Goal: Task Accomplishment & Management: Complete application form

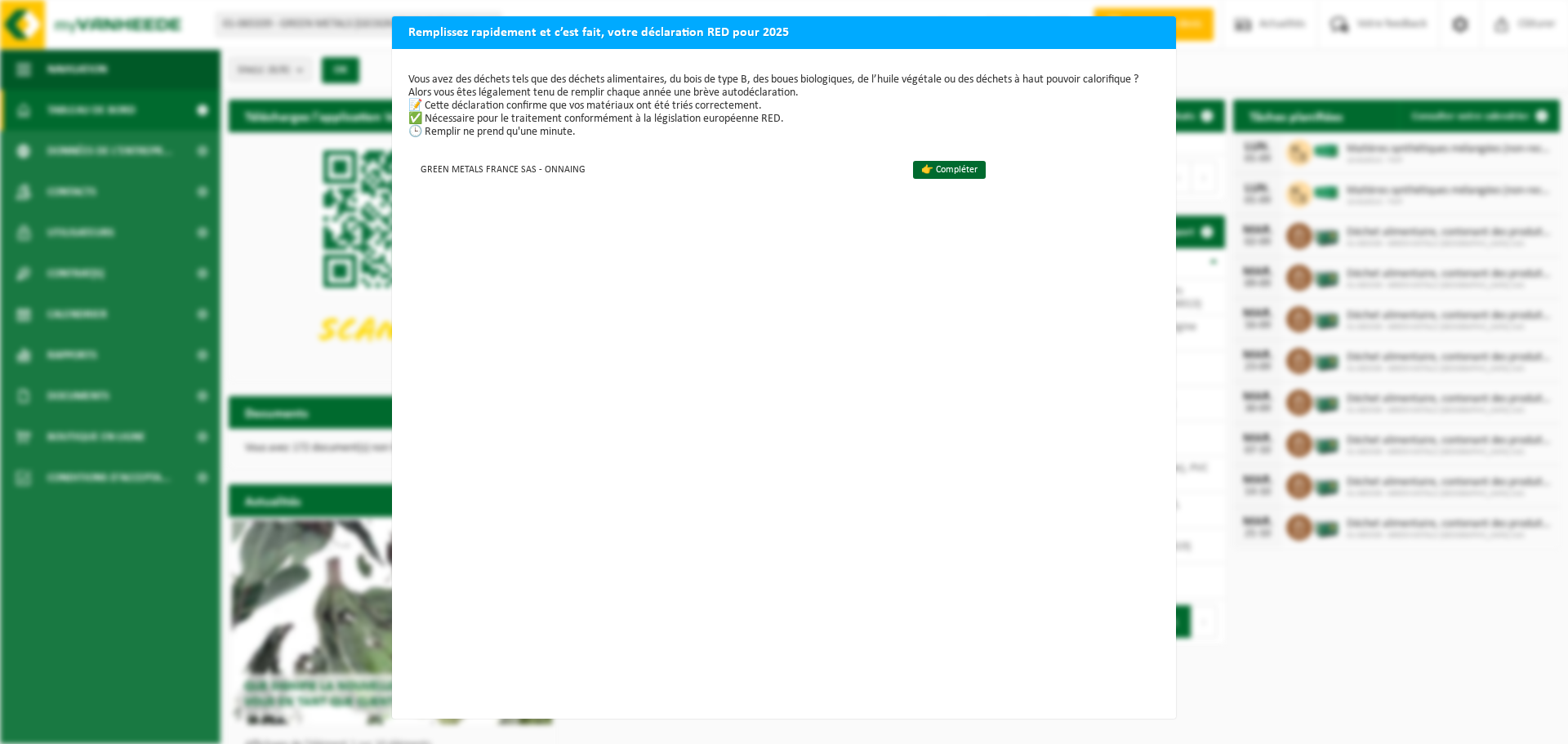
click at [265, 318] on div "Remplissez rapidement et c’est fait, votre déclaration RED pour 2025 Vous avez …" at bounding box center [784, 372] width 1568 height 744
click at [1147, 36] on h2 "Remplissez rapidement et c’est fait, votre déclaration RED pour 2025" at bounding box center [784, 32] width 784 height 31
click at [613, 165] on td "GREEN METALS FRANCE SAS - ONNAING" at bounding box center [653, 168] width 490 height 27
click at [913, 170] on link "👉 Compléter" at bounding box center [949, 170] width 72 height 18
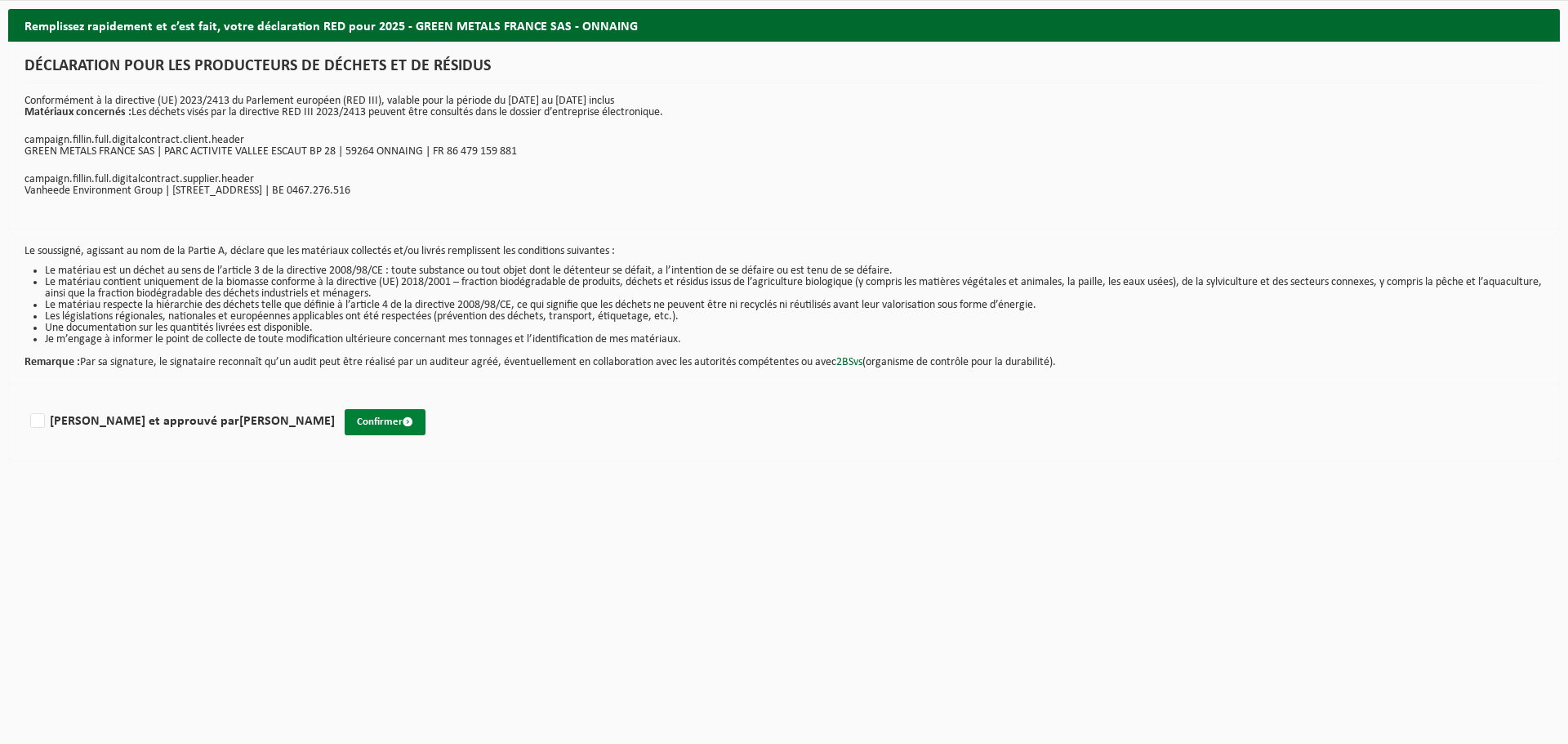
click at [345, 424] on button "Confirmer" at bounding box center [385, 421] width 81 height 26
click at [403, 421] on span "submit" at bounding box center [408, 421] width 11 height 11
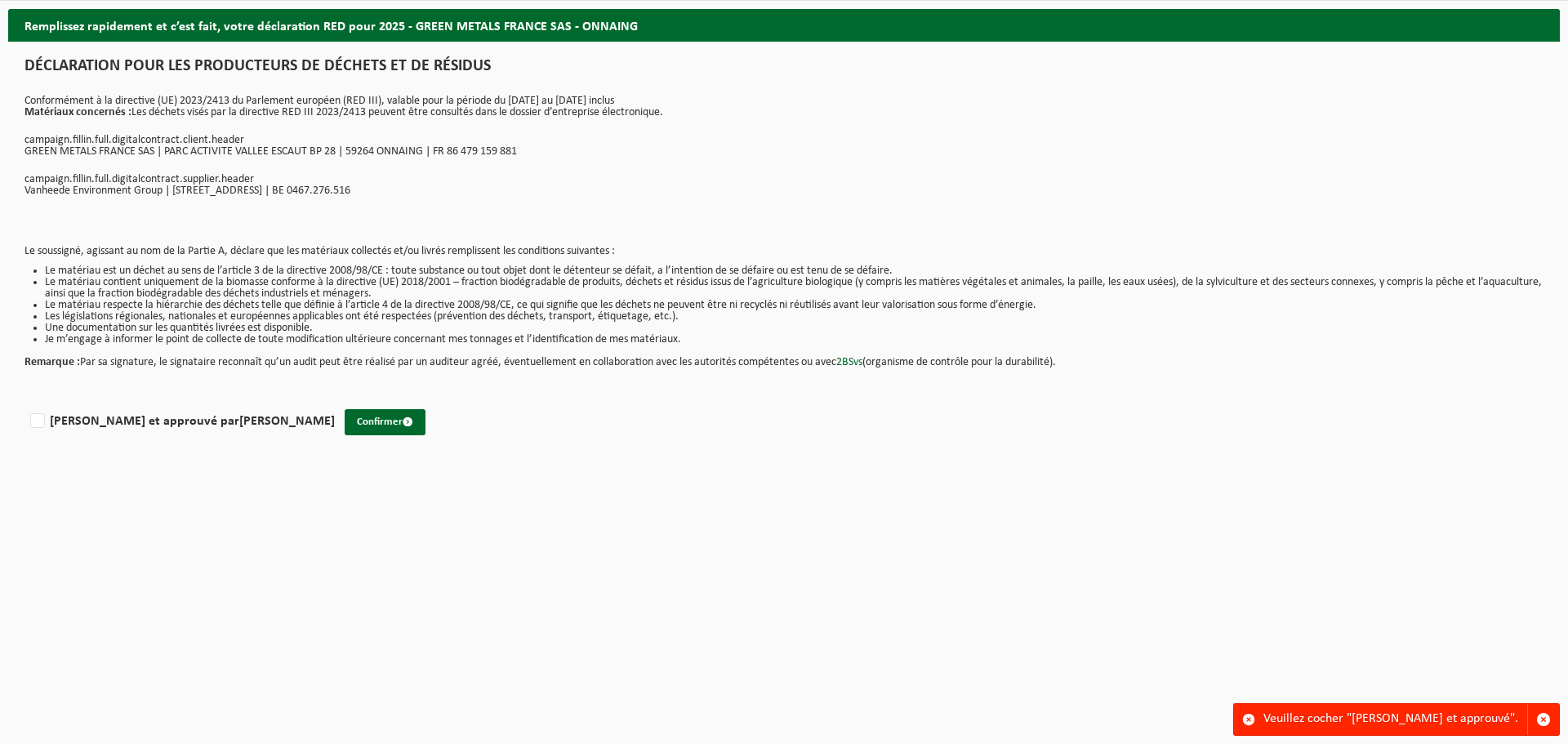
click at [519, 438] on div "Lu et approuvé par MOHAMED PAMELA Confirmer" at bounding box center [784, 422] width 1552 height 75
